Goal: Task Accomplishment & Management: Manage account settings

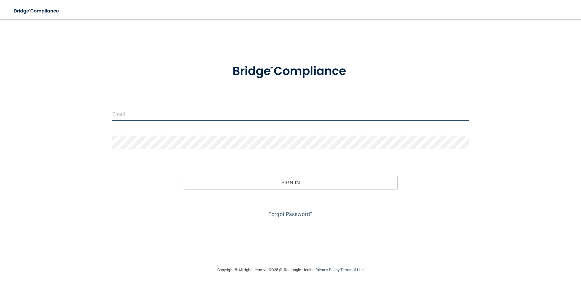
click at [191, 118] on input "email" at bounding box center [290, 114] width 356 height 14
type input "[EMAIL_ADDRESS][DOMAIN_NAME]"
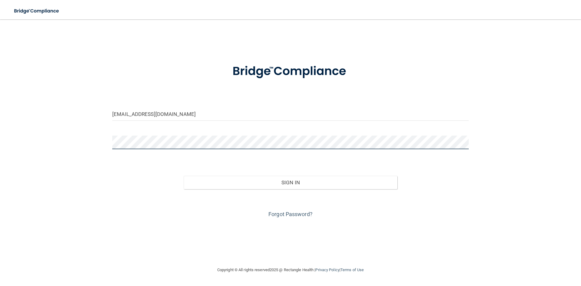
click at [184, 176] on button "Sign In" at bounding box center [291, 182] width 214 height 13
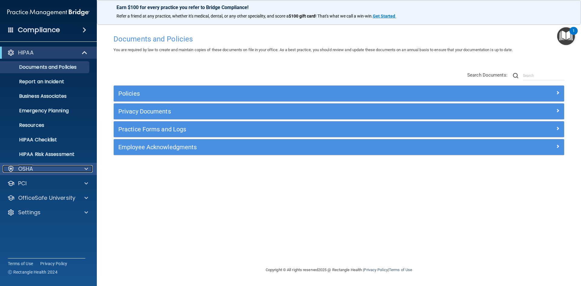
click at [72, 166] on div "OSHA" at bounding box center [40, 168] width 75 height 7
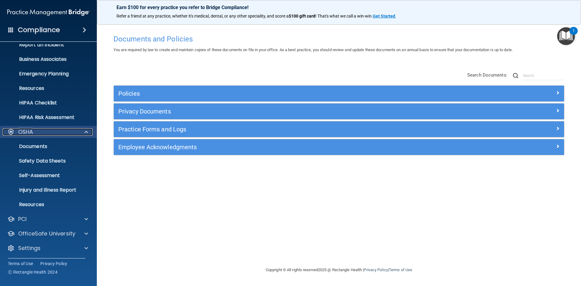
scroll to position [38, 0]
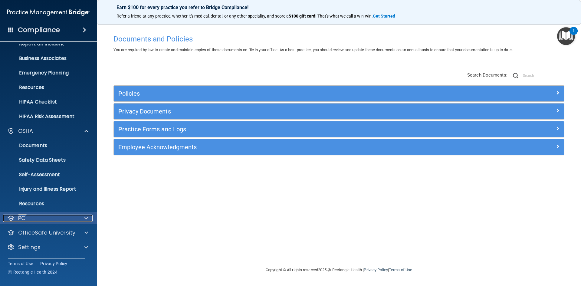
click at [68, 220] on div "PCI" at bounding box center [40, 217] width 75 height 7
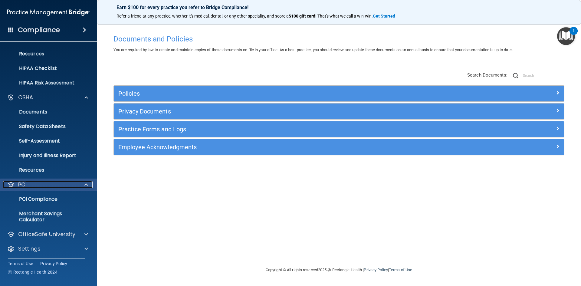
scroll to position [73, 0]
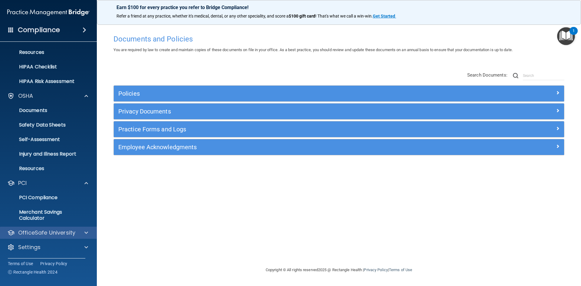
click at [64, 228] on div "OfficeSafe University" at bounding box center [48, 232] width 97 height 12
click at [64, 229] on p "OfficeSafe University" at bounding box center [46, 232] width 57 height 7
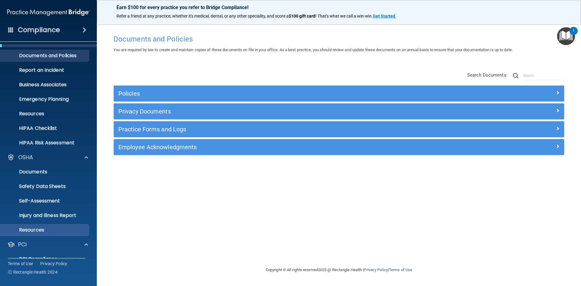
scroll to position [0, 0]
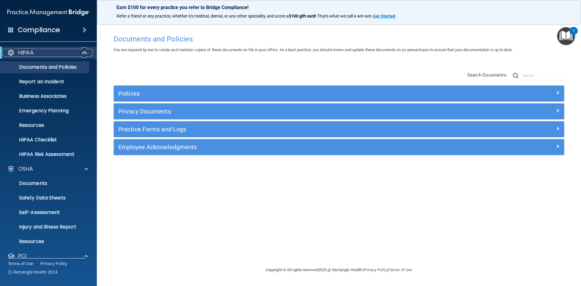
click at [83, 53] on span at bounding box center [85, 52] width 5 height 7
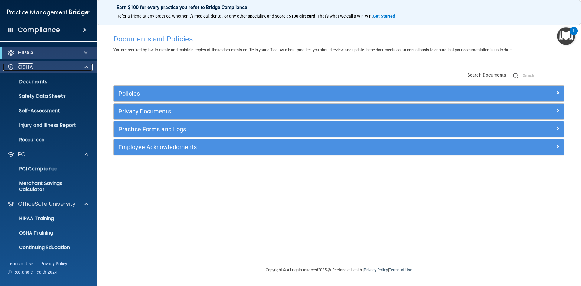
click at [86, 65] on span at bounding box center [86, 66] width 4 height 7
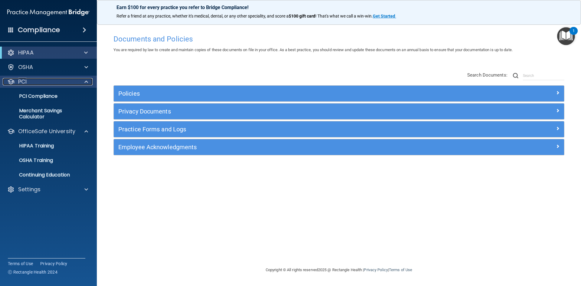
click at [83, 82] on div at bounding box center [85, 81] width 15 height 7
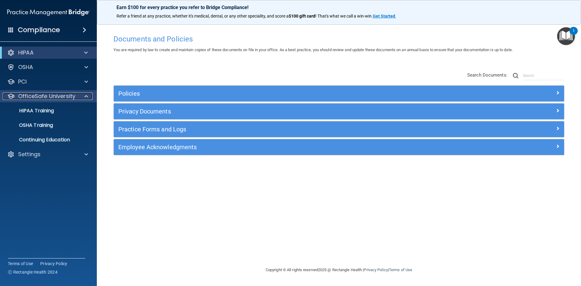
click at [87, 93] on span at bounding box center [86, 96] width 4 height 7
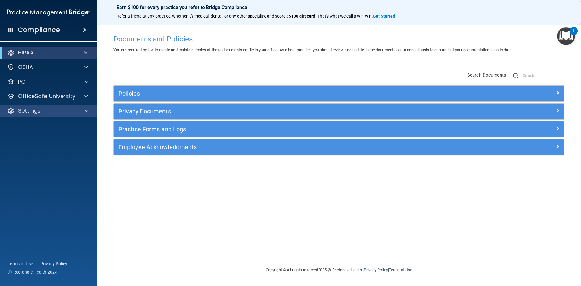
click at [83, 106] on div "Settings" at bounding box center [48, 111] width 97 height 12
click at [85, 108] on span at bounding box center [86, 110] width 4 height 7
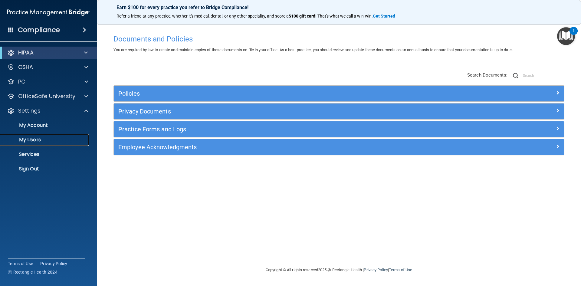
click at [36, 138] on p "My Users" at bounding box center [45, 140] width 83 height 6
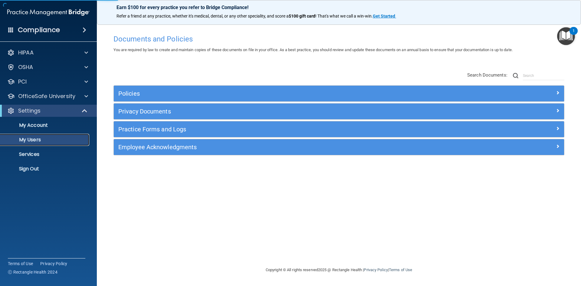
select select "20"
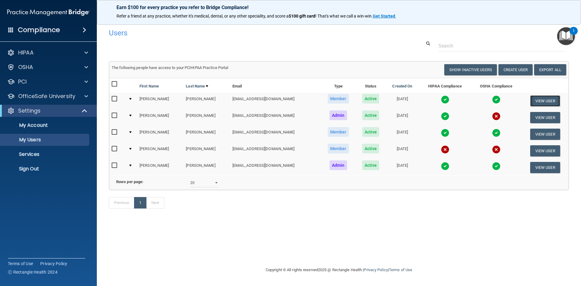
click at [546, 99] on button "View User" at bounding box center [545, 100] width 30 height 11
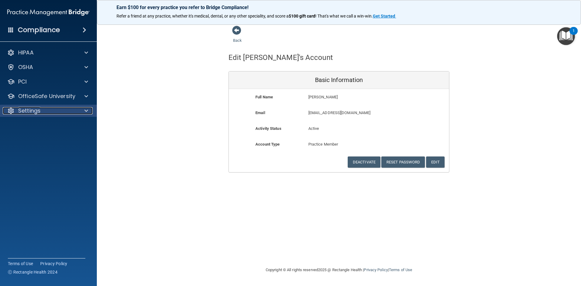
click at [32, 112] on p "Settings" at bounding box center [29, 110] width 22 height 7
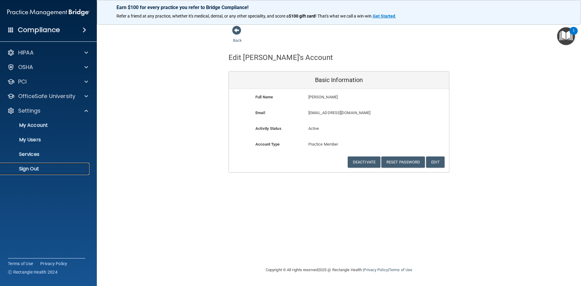
click at [28, 169] on p "Sign Out" at bounding box center [45, 169] width 83 height 6
